Goal: Information Seeking & Learning: Check status

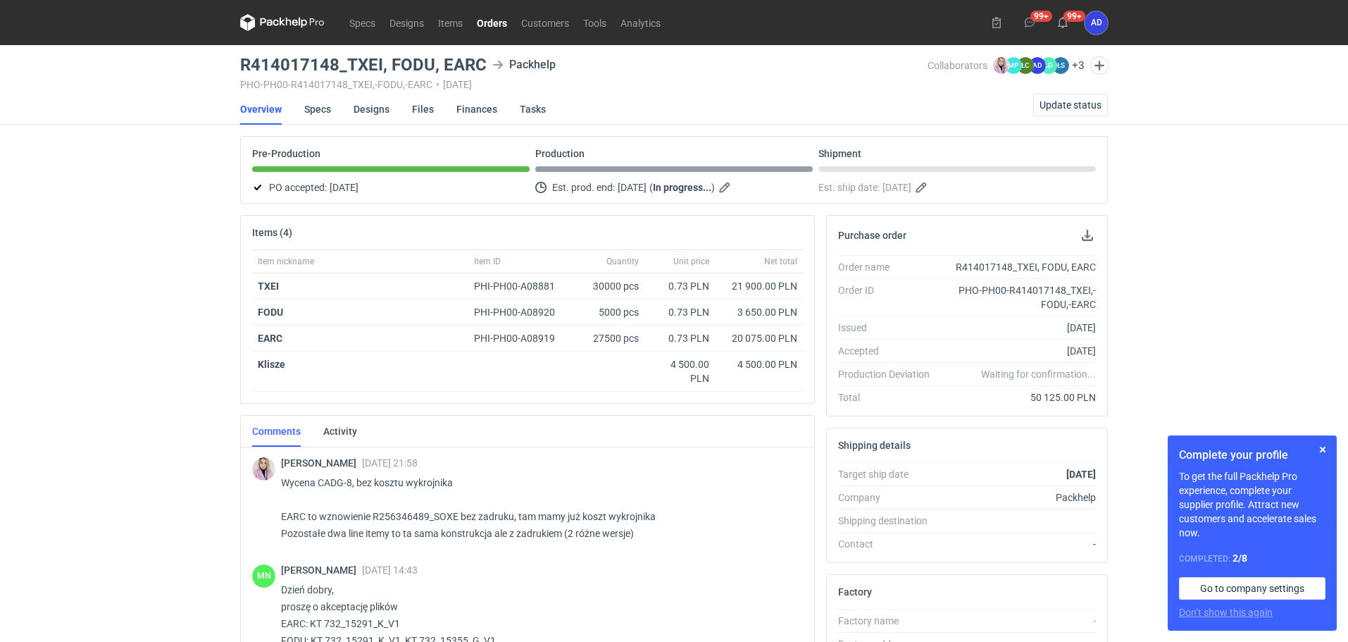
scroll to position [461, 0]
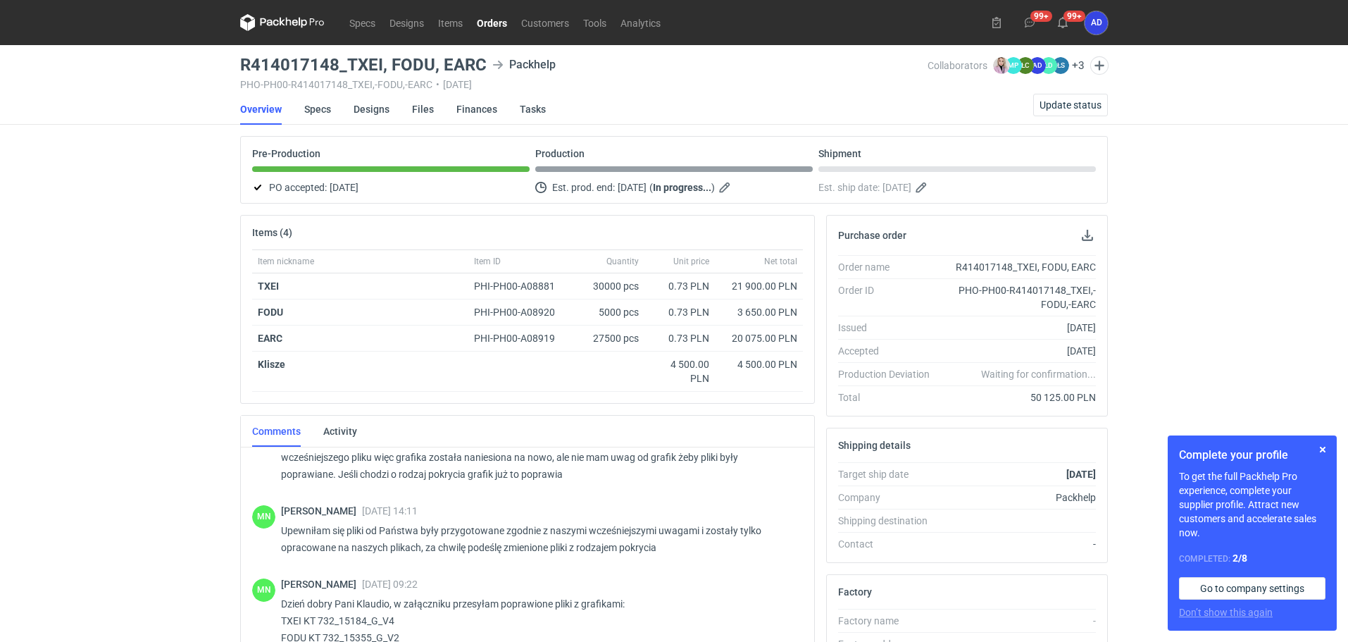
click at [487, 29] on link "Orders" at bounding box center [492, 22] width 44 height 17
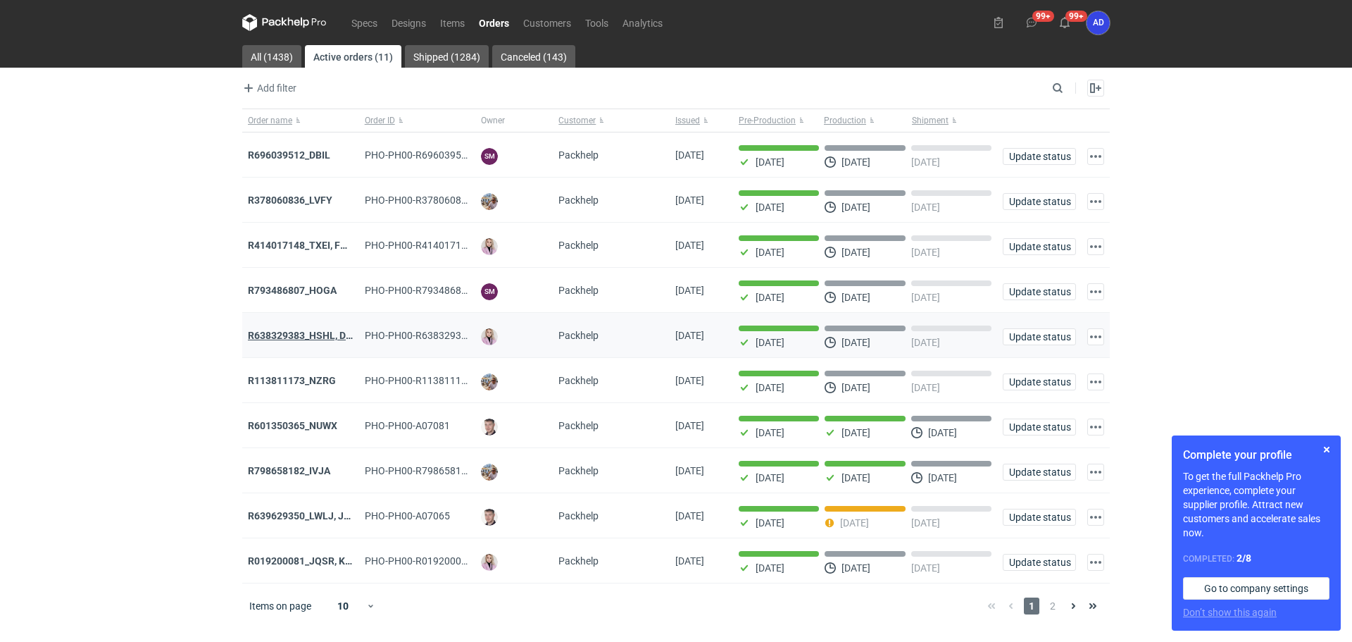
click at [325, 341] on strong "R638329383_HSHL, DETO" at bounding box center [306, 335] width 117 height 11
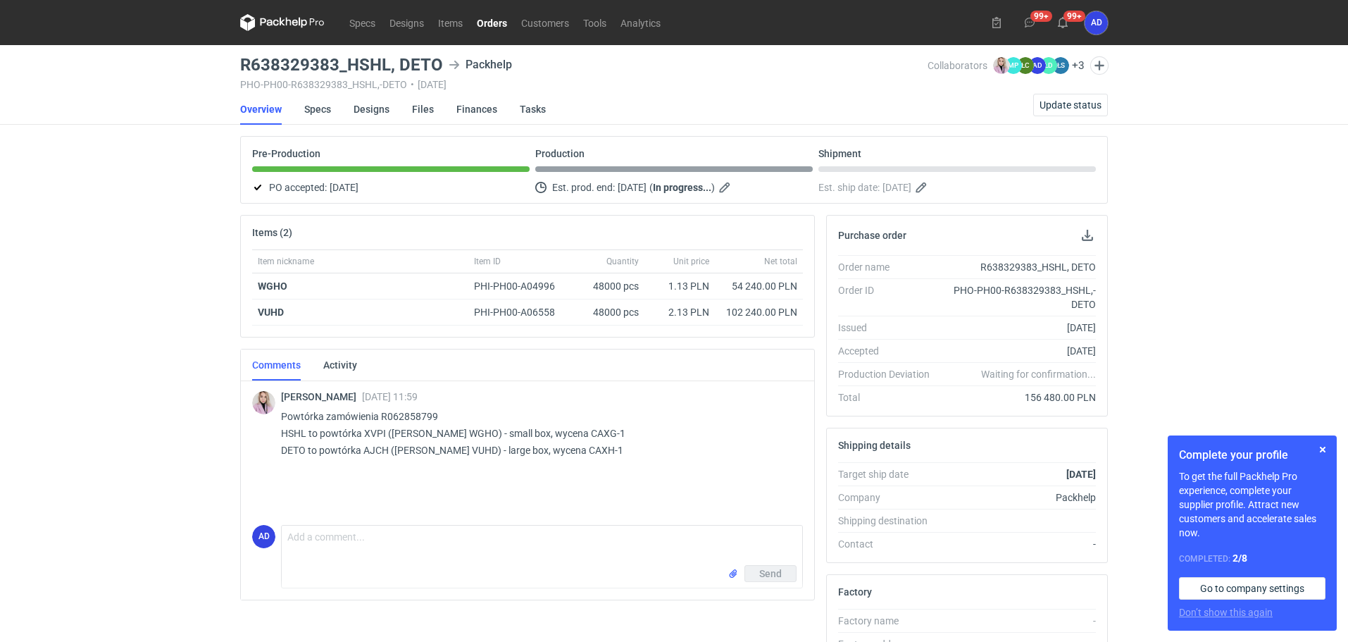
click at [482, 26] on link "Orders" at bounding box center [492, 22] width 44 height 17
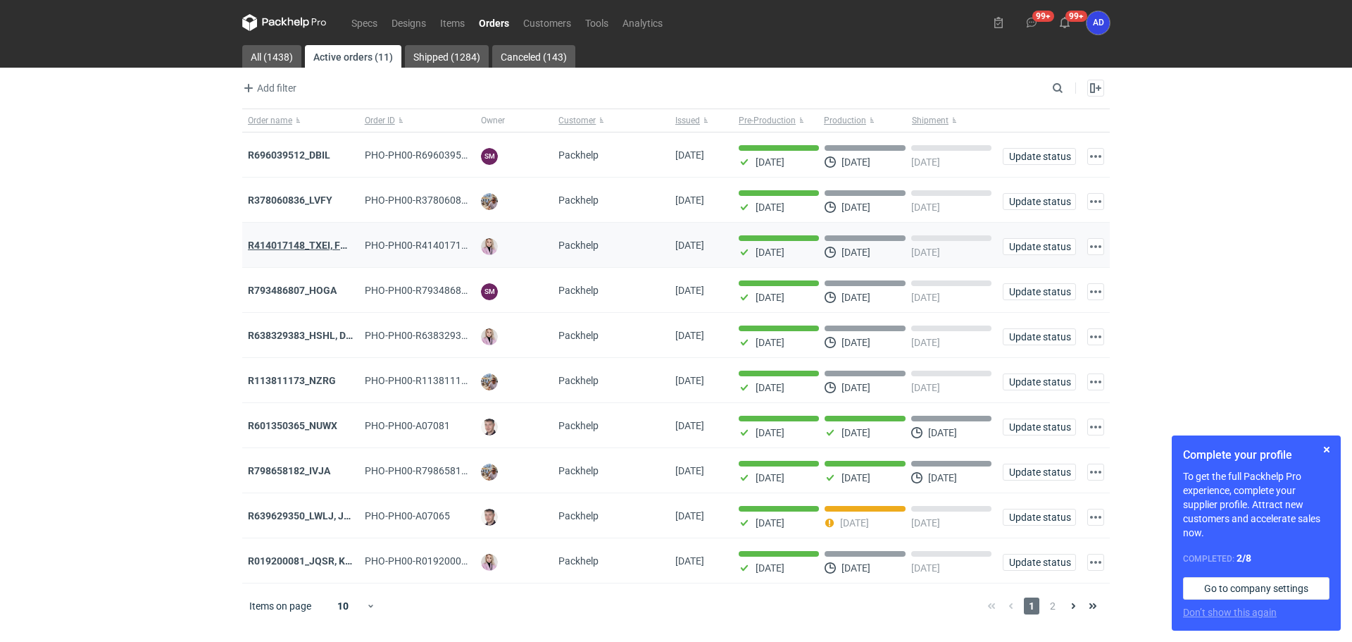
click at [297, 249] on strong "R414017148_TXEI, FODU, EARC" at bounding box center [318, 244] width 141 height 11
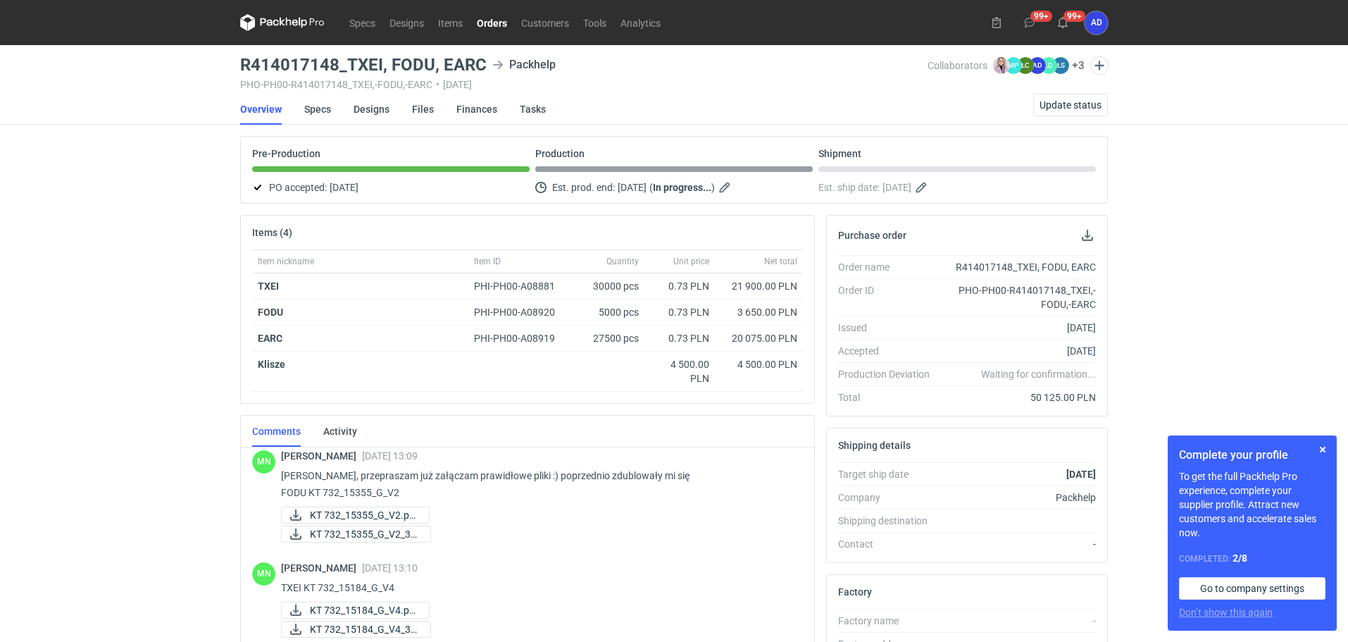
click at [490, 27] on link "Orders" at bounding box center [492, 22] width 44 height 17
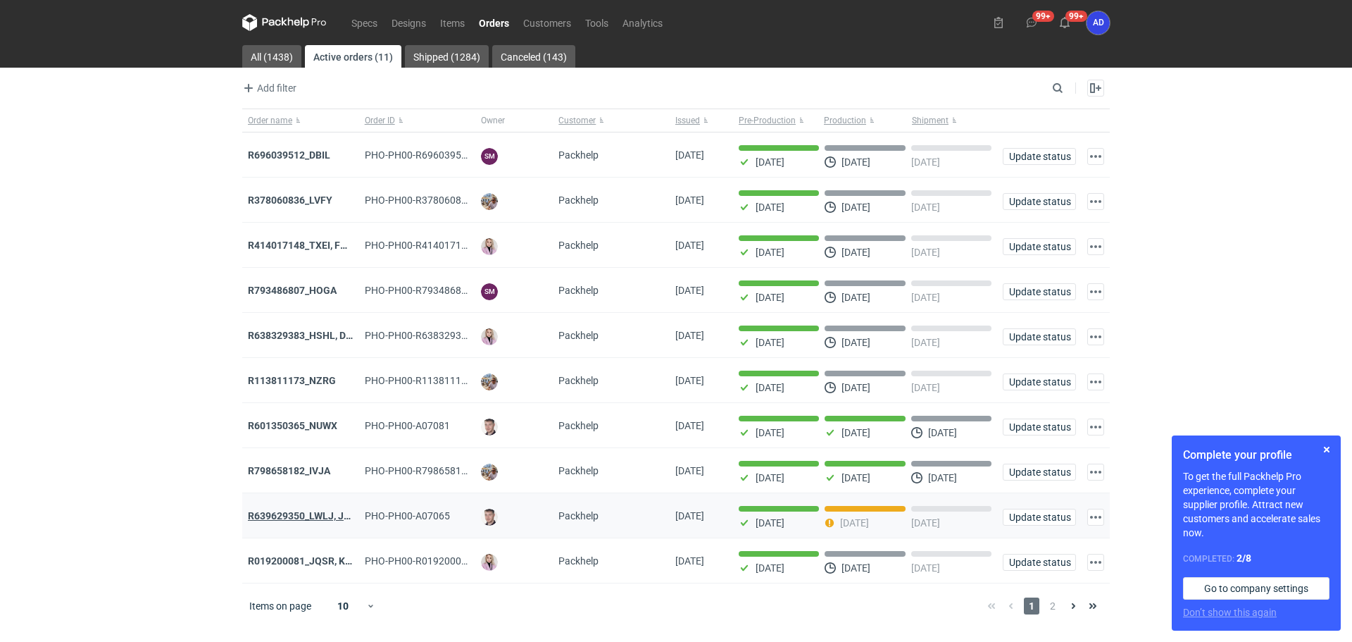
click at [316, 518] on strong "R639629350_LWLJ, JGWC" at bounding box center [307, 515] width 118 height 11
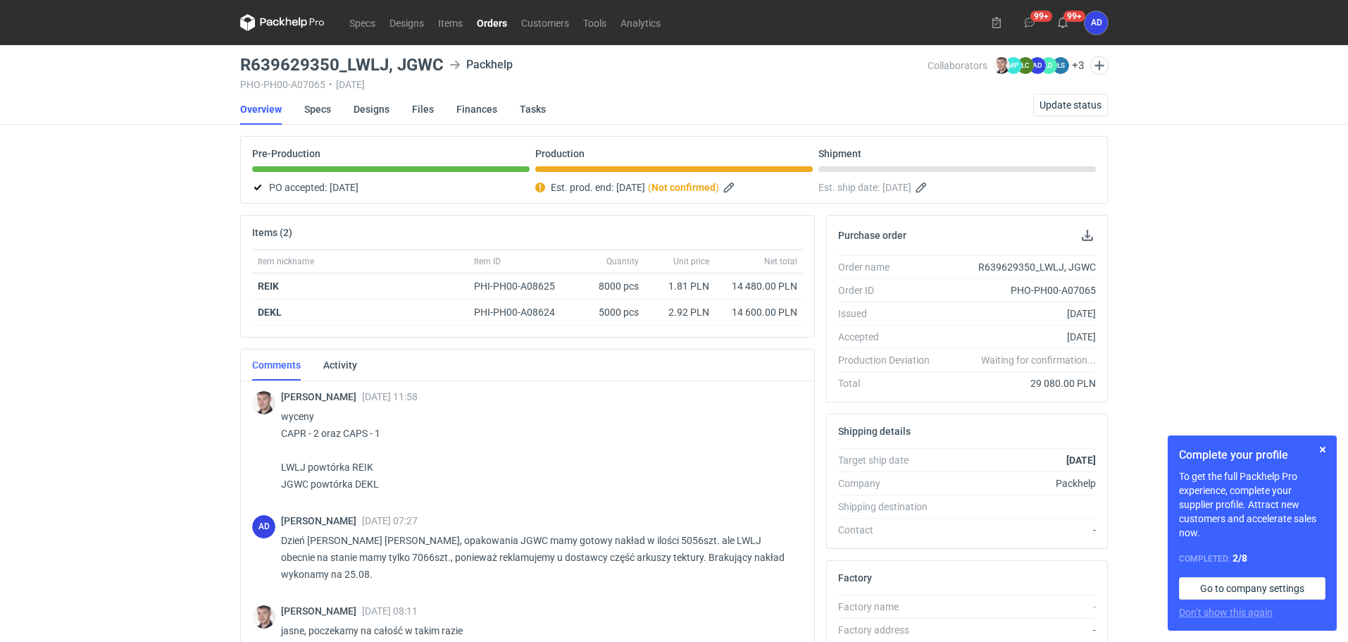
click at [483, 23] on link "Orders" at bounding box center [492, 22] width 44 height 17
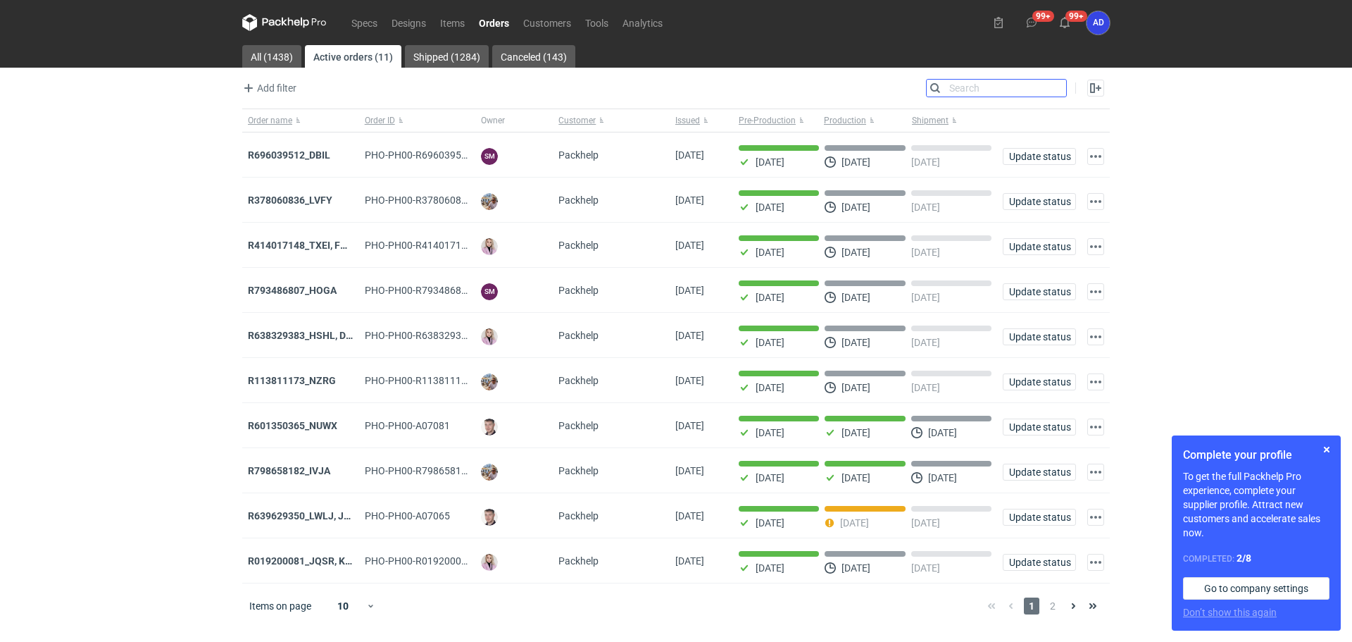
click at [1051, 84] on input "Search" at bounding box center [996, 88] width 139 height 17
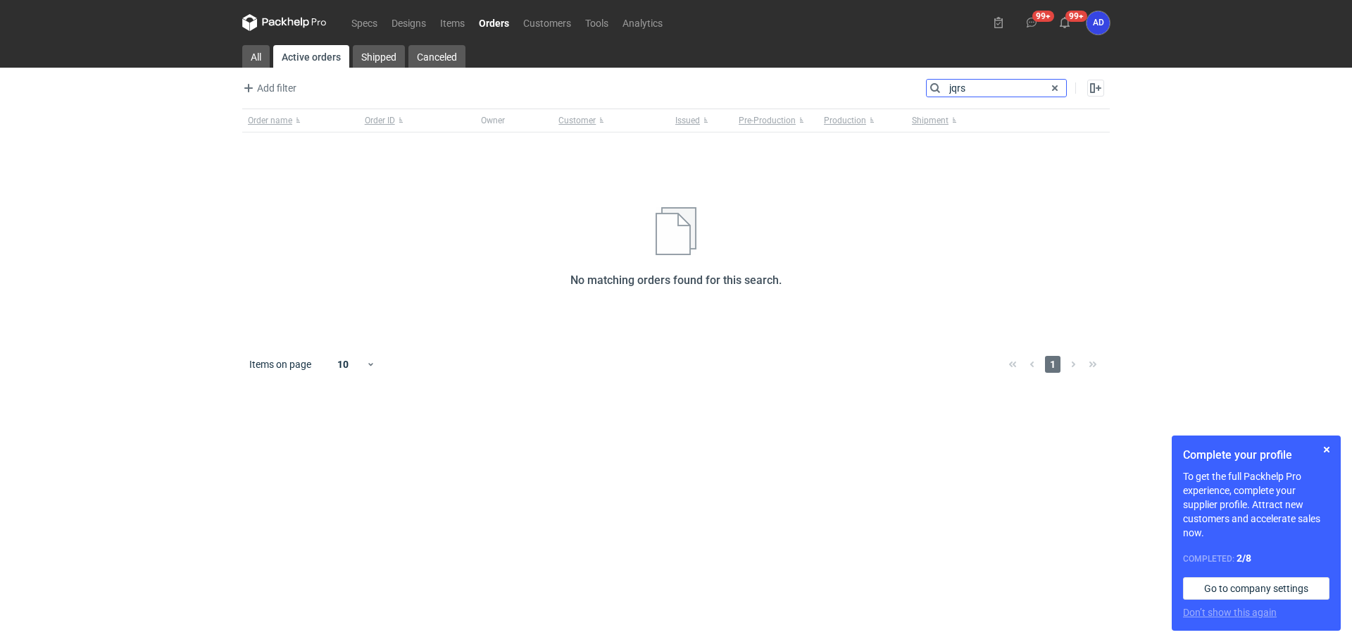
type input "jqrs"
click at [494, 22] on link "Orders" at bounding box center [494, 22] width 44 height 17
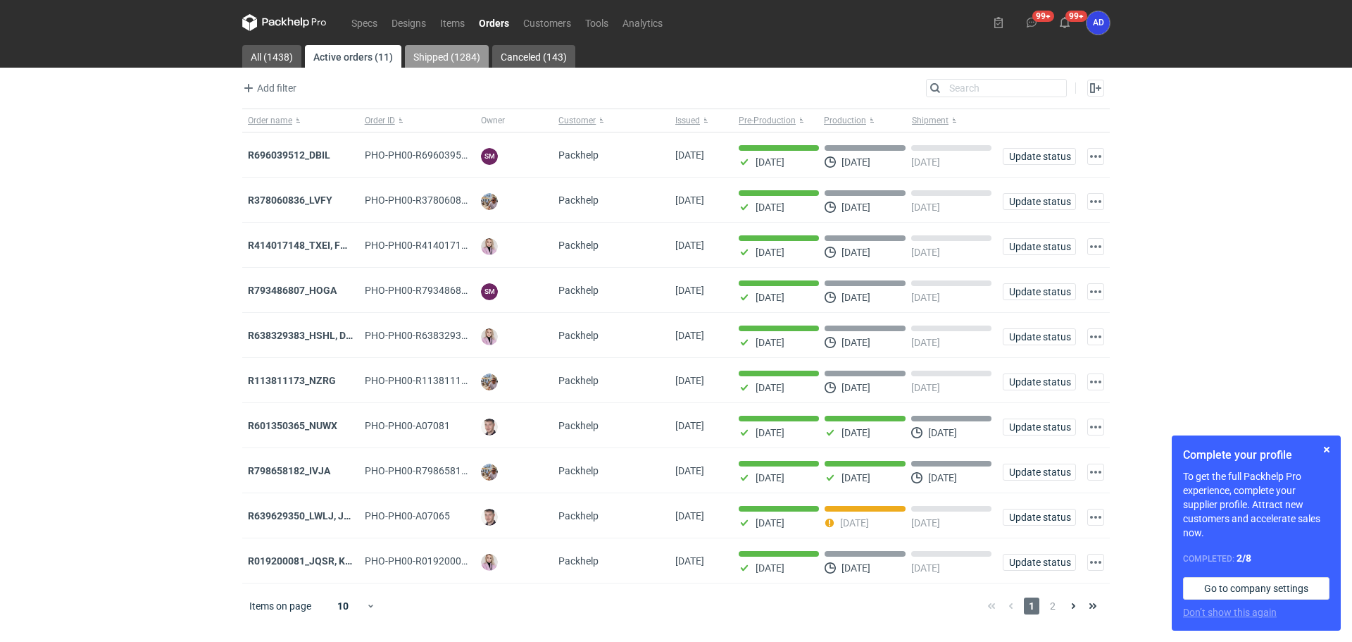
click at [459, 54] on link "Shipped (1284)" at bounding box center [447, 56] width 84 height 23
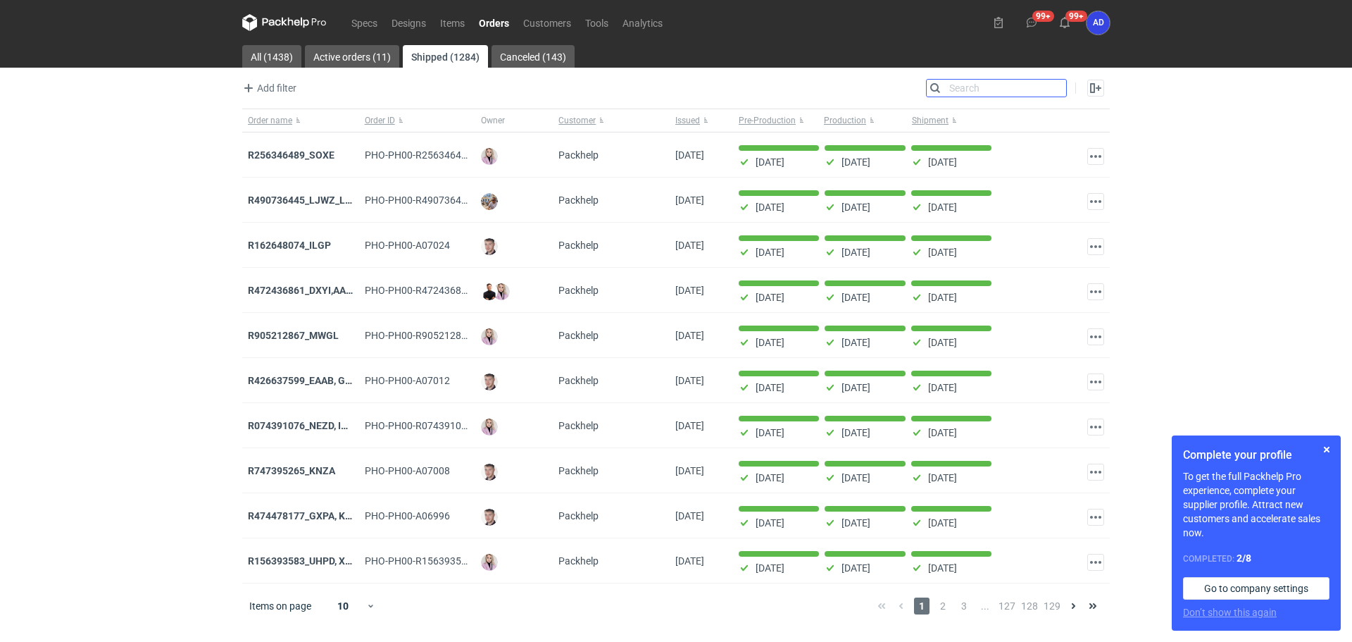
click at [972, 87] on input "Search" at bounding box center [996, 88] width 139 height 17
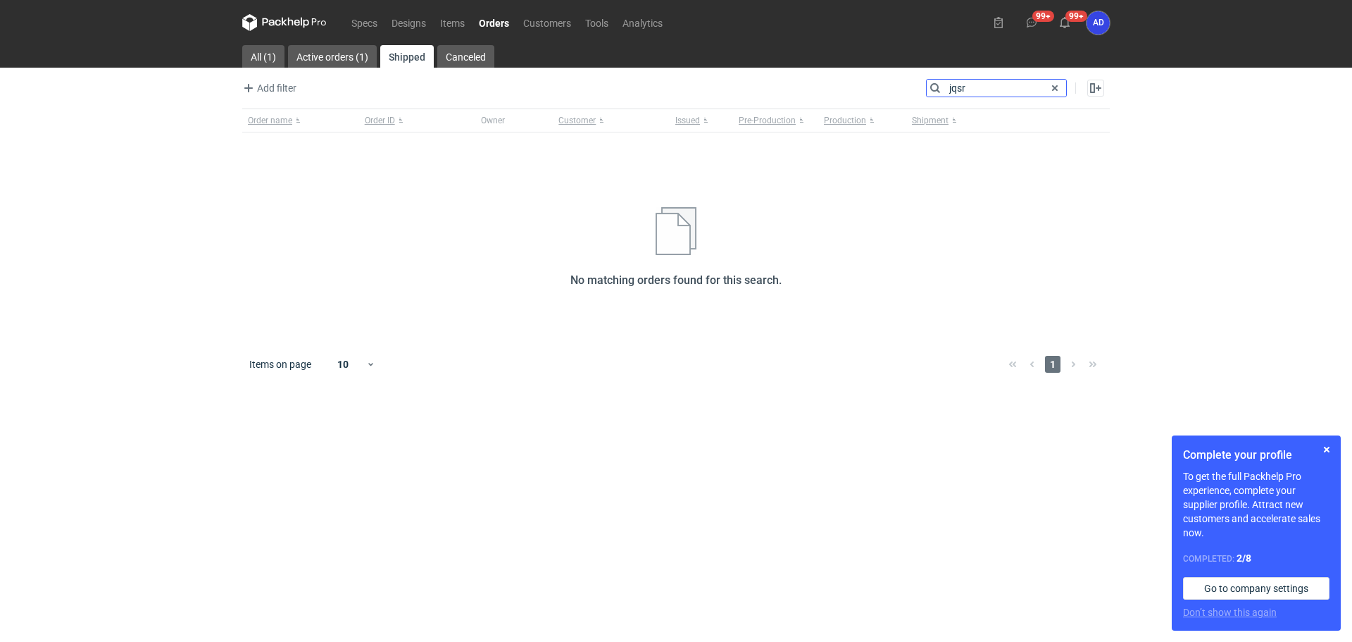
type input "jqsr"
click at [487, 25] on link "Orders" at bounding box center [494, 22] width 44 height 17
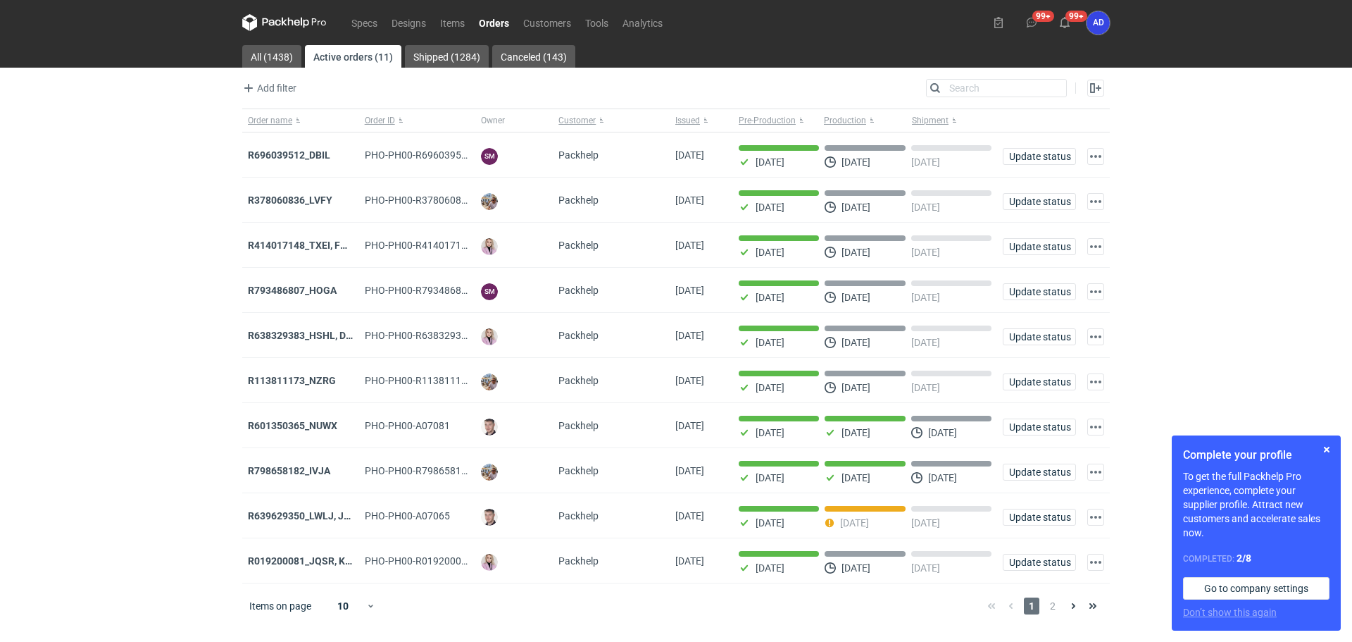
click at [355, 59] on link "Active orders (11)" at bounding box center [353, 56] width 96 height 23
click at [958, 88] on input "Search" at bounding box center [996, 88] width 139 height 17
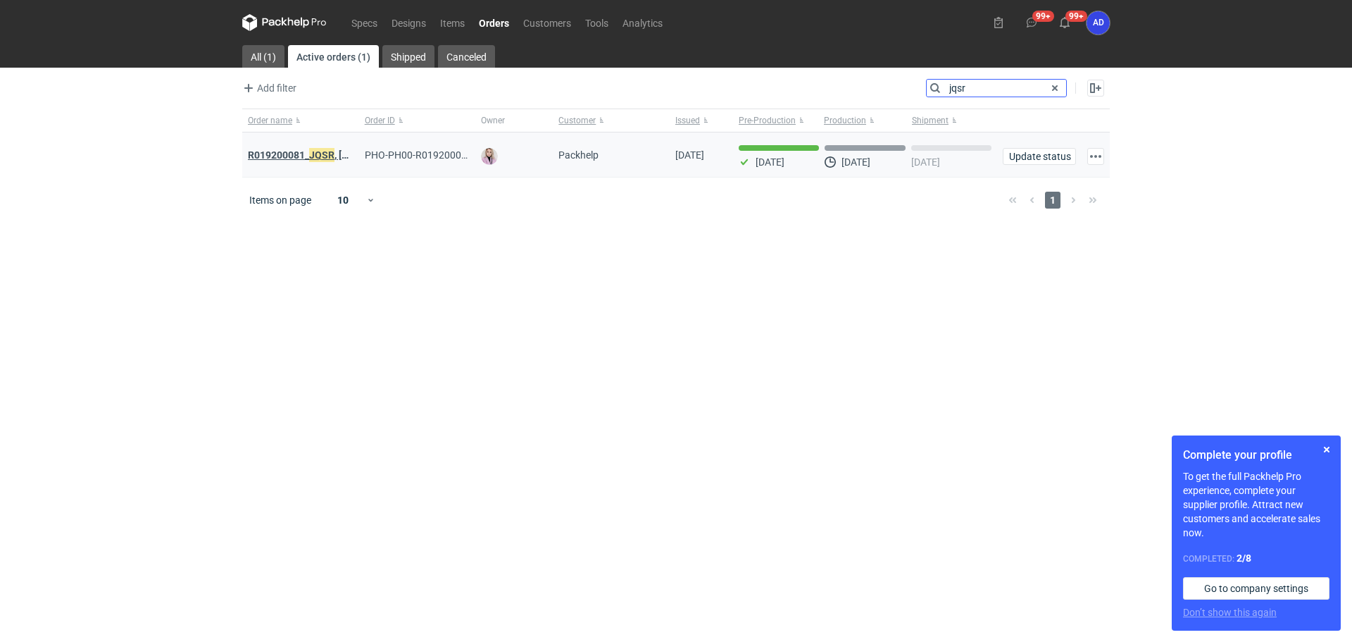
type input "jqsr"
click at [274, 156] on strong "R019200081_ JQSR , [PERSON_NAME]" at bounding box center [331, 154] width 167 height 15
